Goal: Navigation & Orientation: Find specific page/section

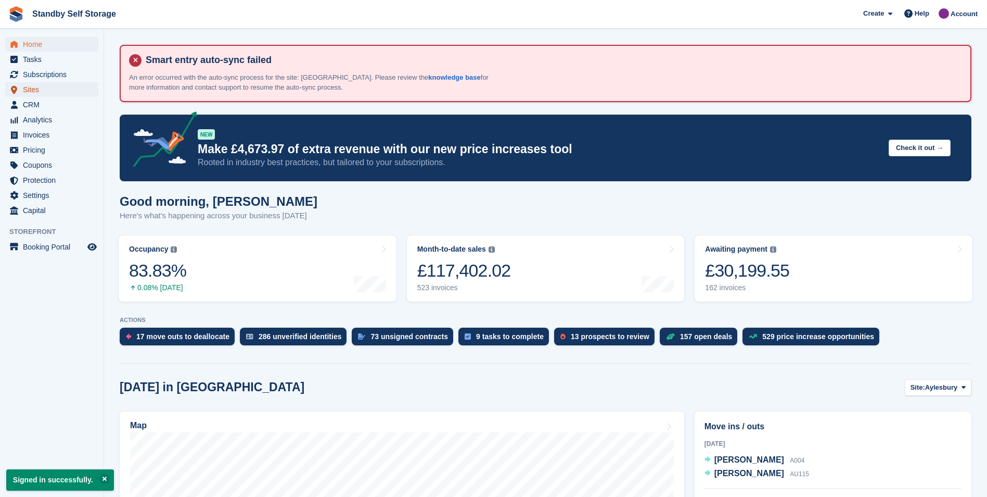
click at [29, 90] on span "Sites" at bounding box center [54, 89] width 62 height 15
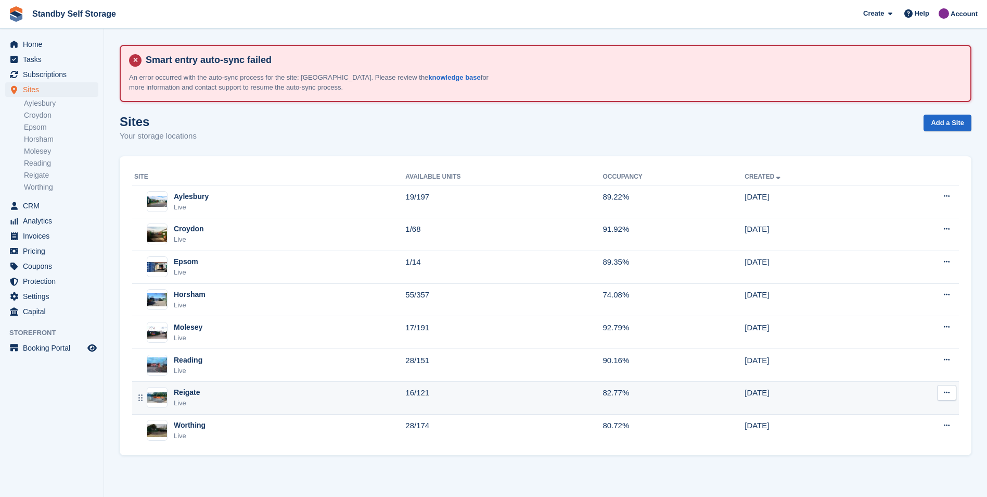
click at [193, 388] on div "Reigate" at bounding box center [187, 392] width 27 height 11
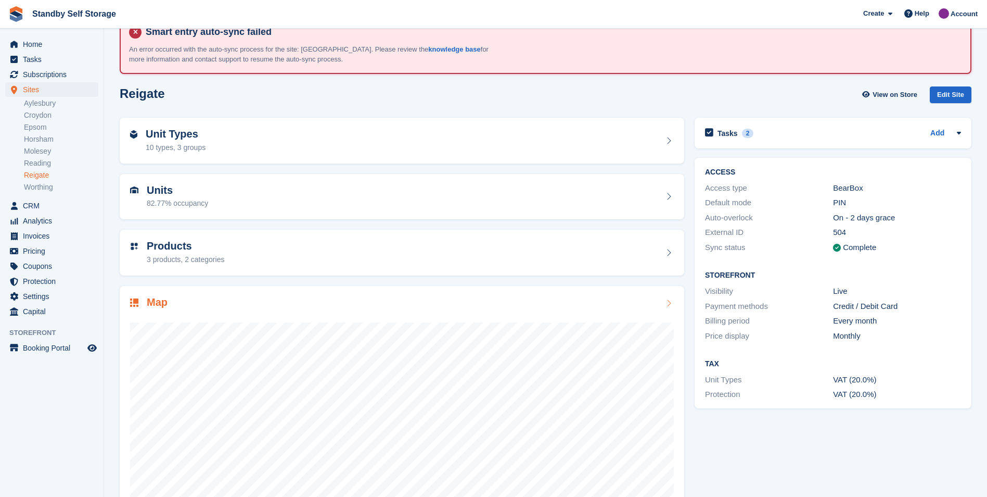
scroll to position [73, 0]
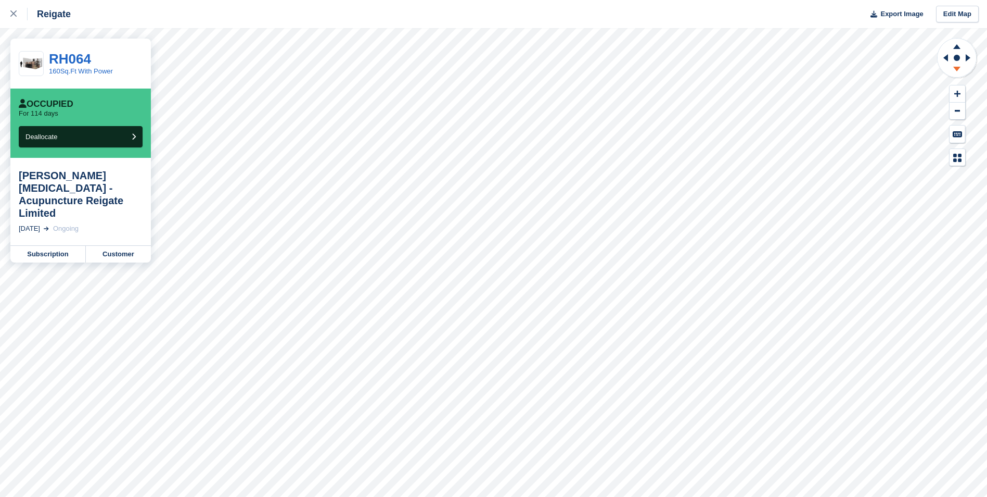
click at [957, 70] on icon at bounding box center [957, 69] width 7 height 5
